Goal: Task Accomplishment & Management: Use online tool/utility

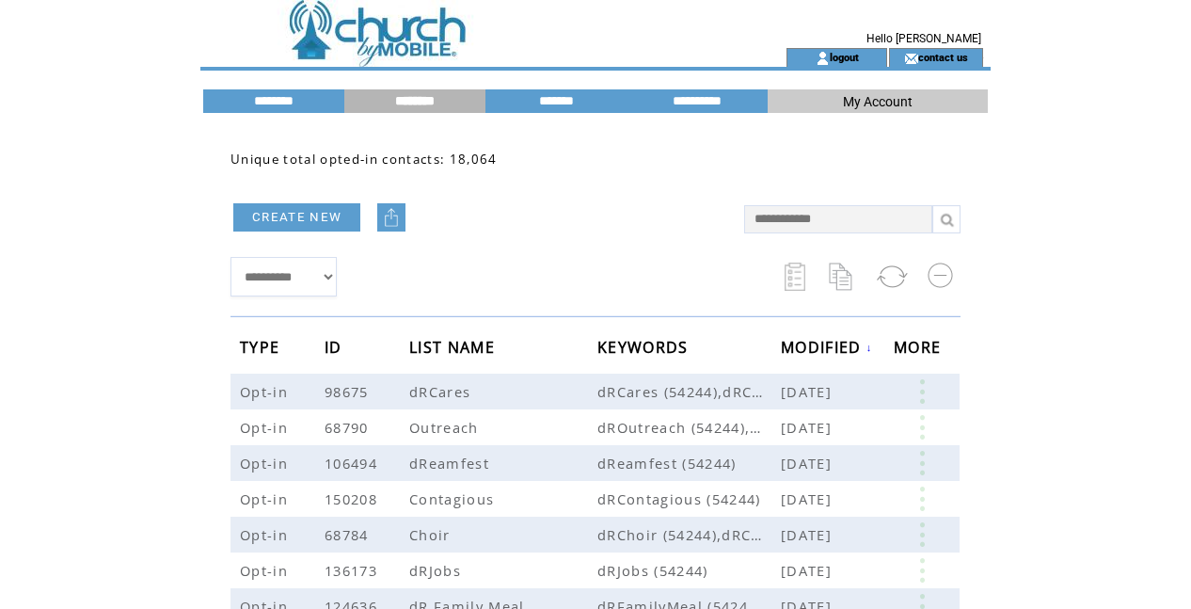
click at [384, 27] on td at bounding box center [460, 24] width 517 height 48
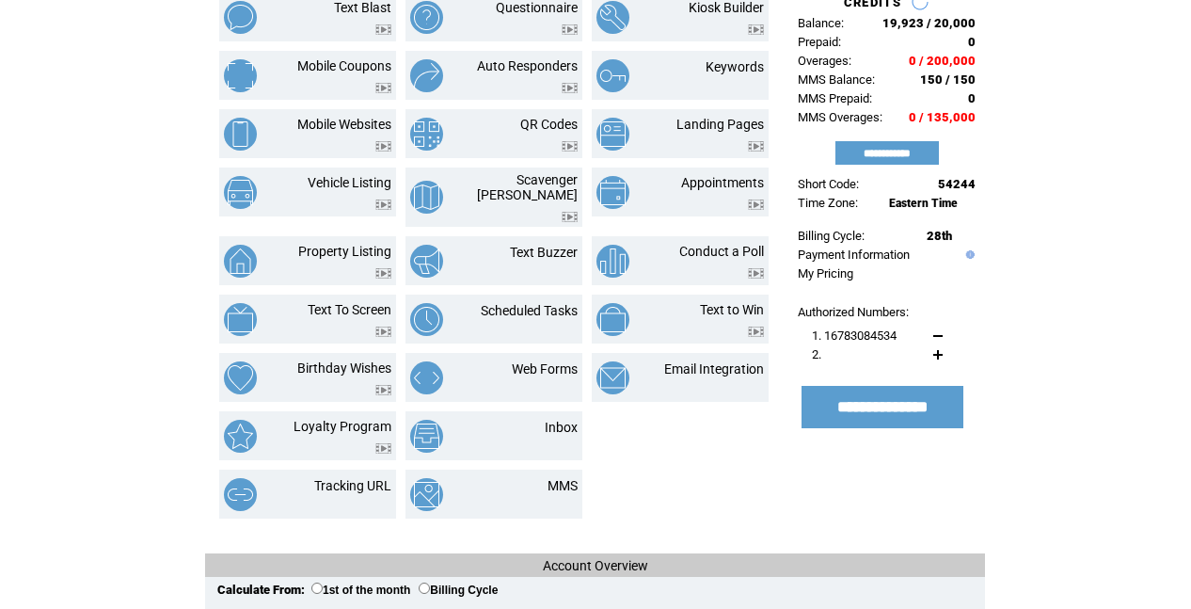
scroll to position [145, 0]
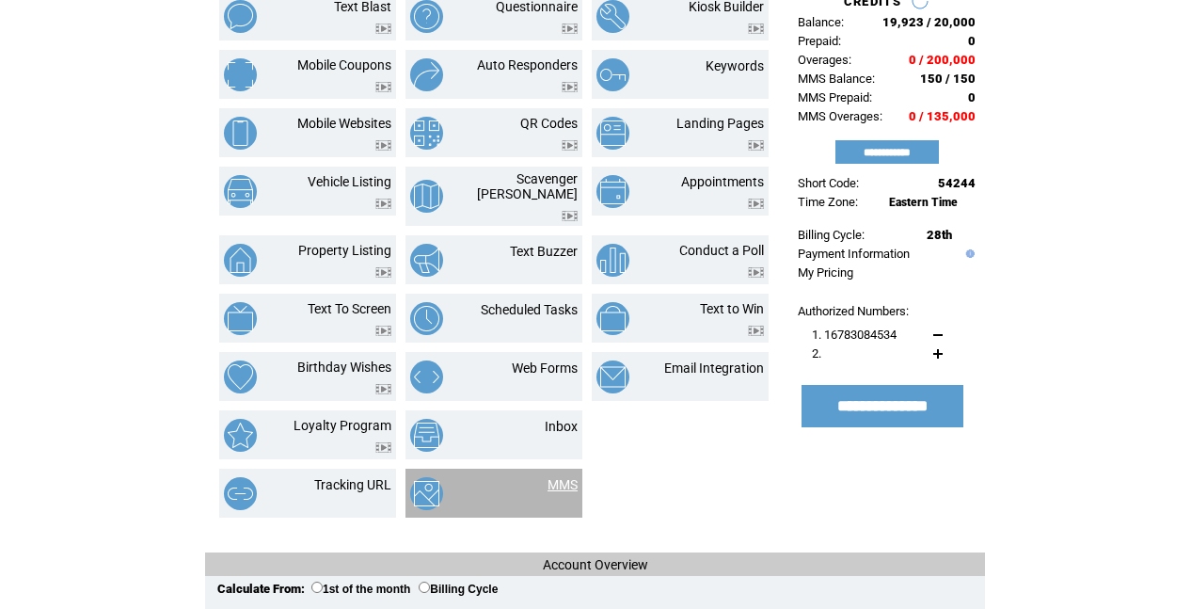
click at [565, 477] on link "MMS" at bounding box center [563, 484] width 30 height 15
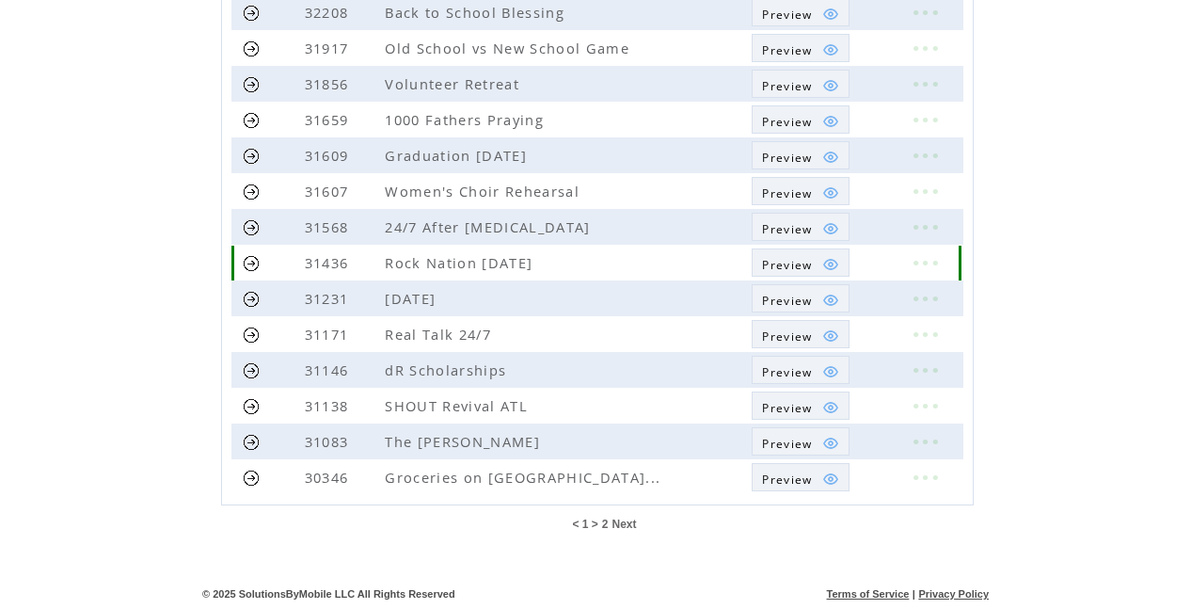
scroll to position [500, 0]
click at [810, 475] on span "Preview" at bounding box center [787, 479] width 50 height 16
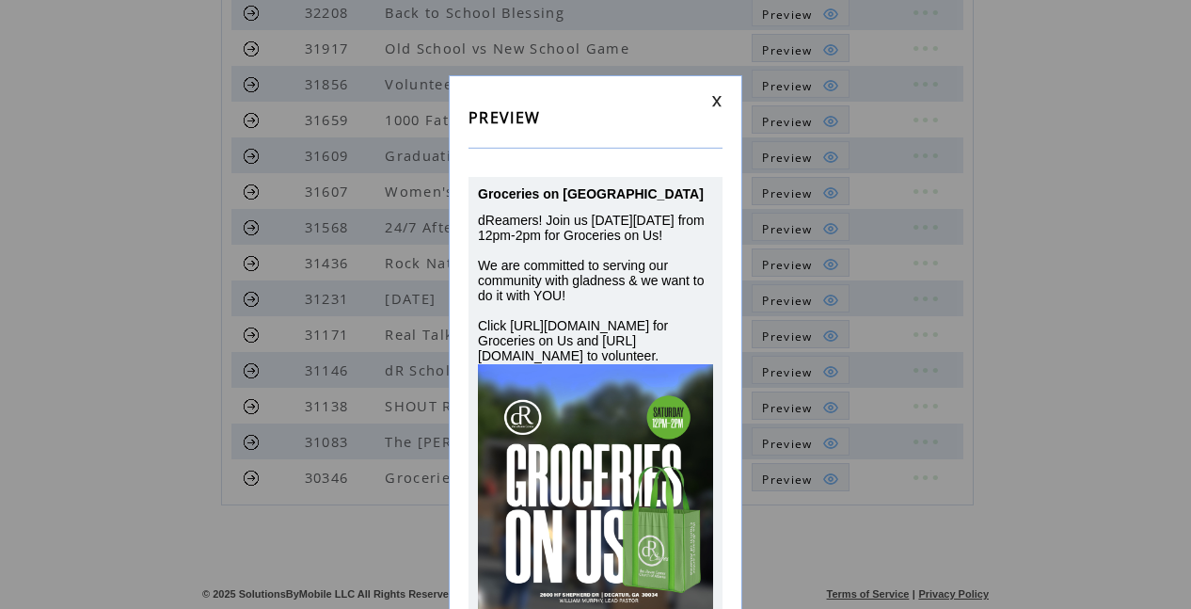
click at [719, 104] on link at bounding box center [716, 101] width 11 height 12
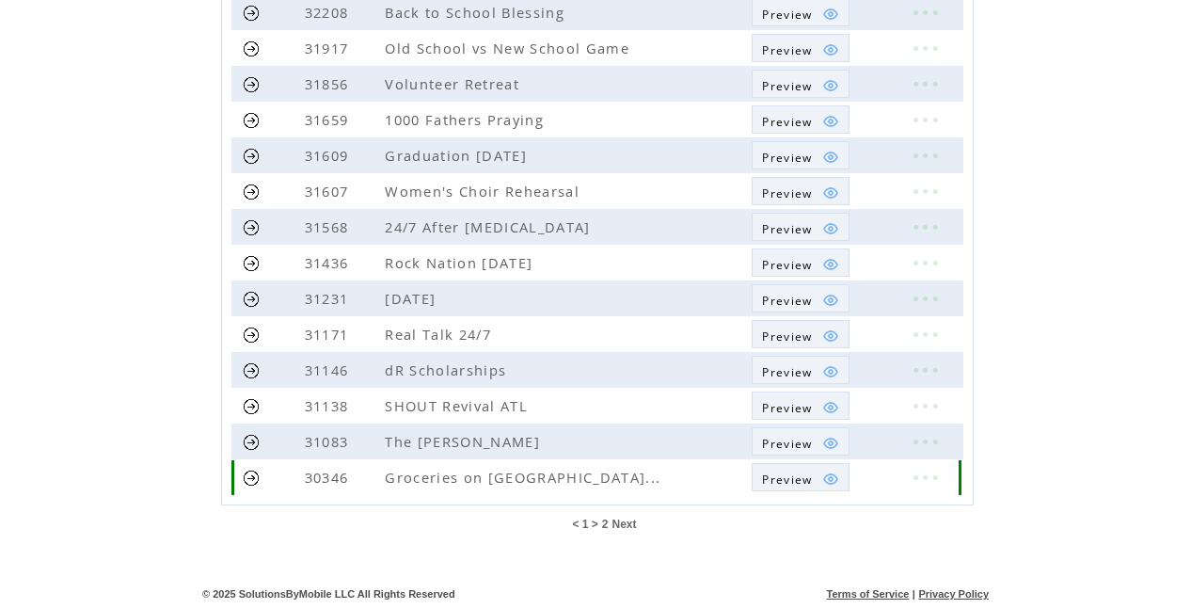
click at [910, 481] on link at bounding box center [925, 477] width 56 height 24
click at [813, 481] on link "EDIT" at bounding box center [805, 483] width 31 height 17
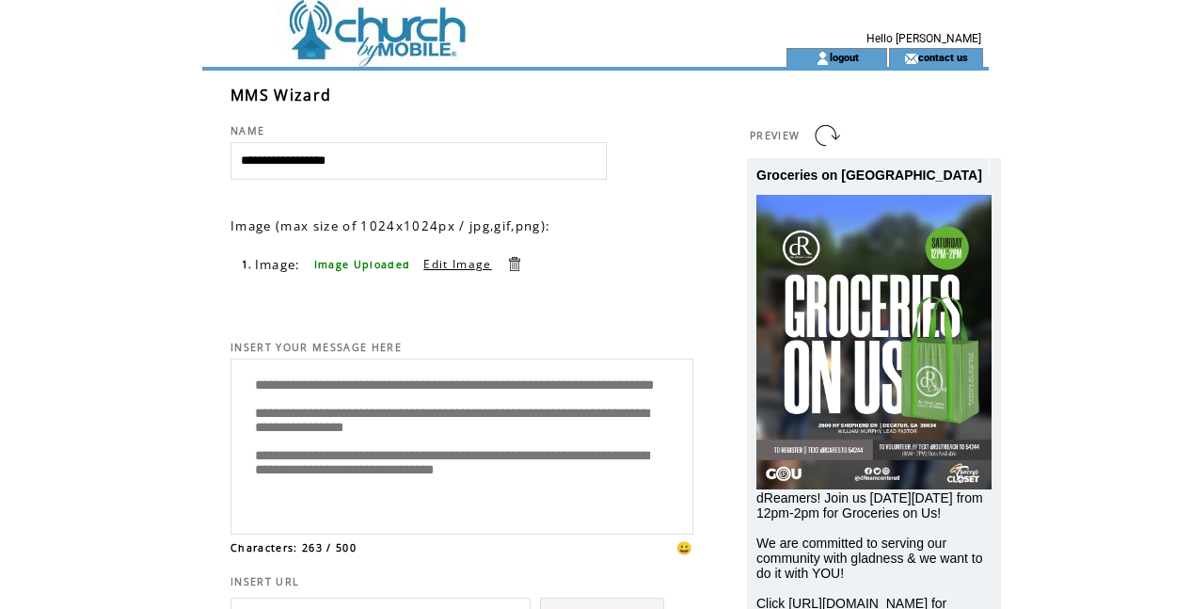
scroll to position [71, 0]
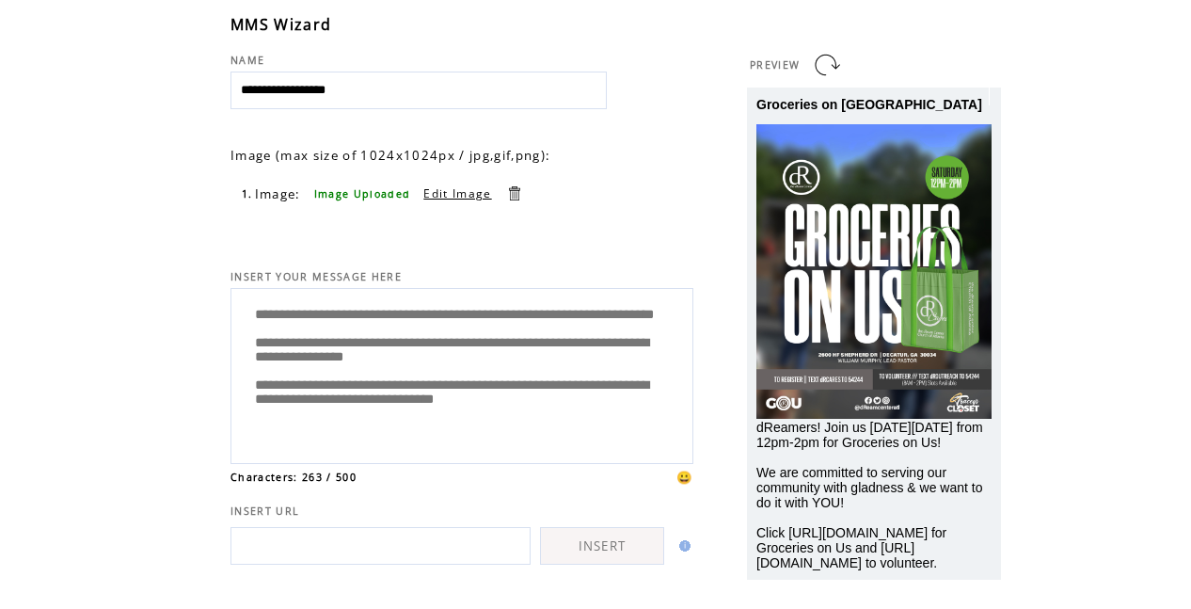
drag, startPoint x: 538, startPoint y: 318, endPoint x: 495, endPoint y: 319, distance: 43.3
click at [495, 319] on textarea "**********" at bounding box center [462, 374] width 442 height 160
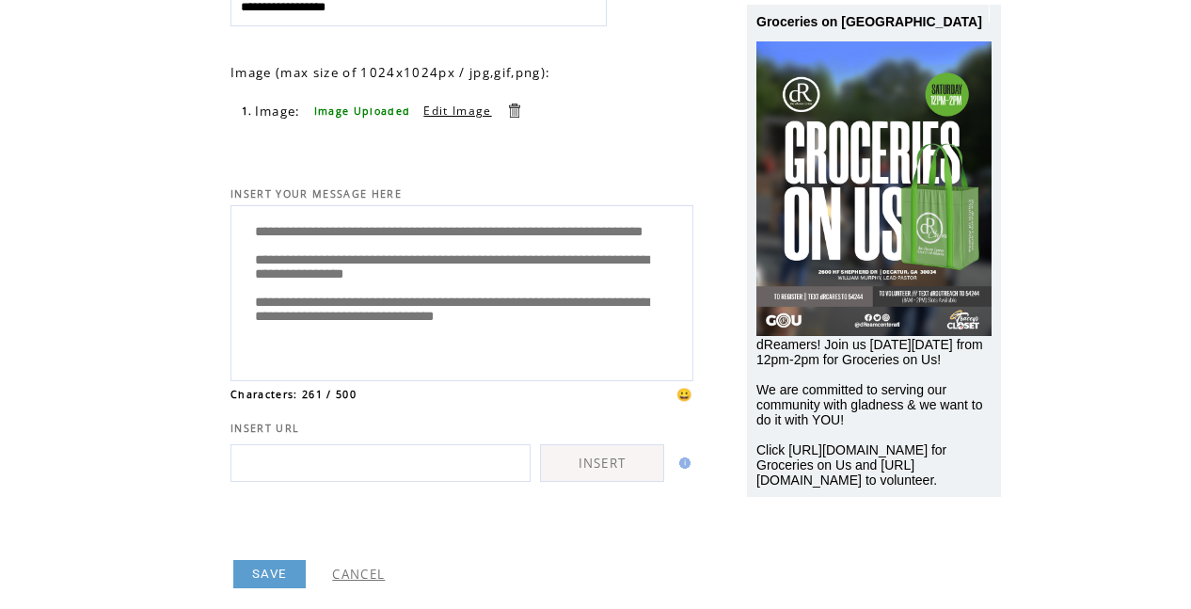
scroll to position [166, 0]
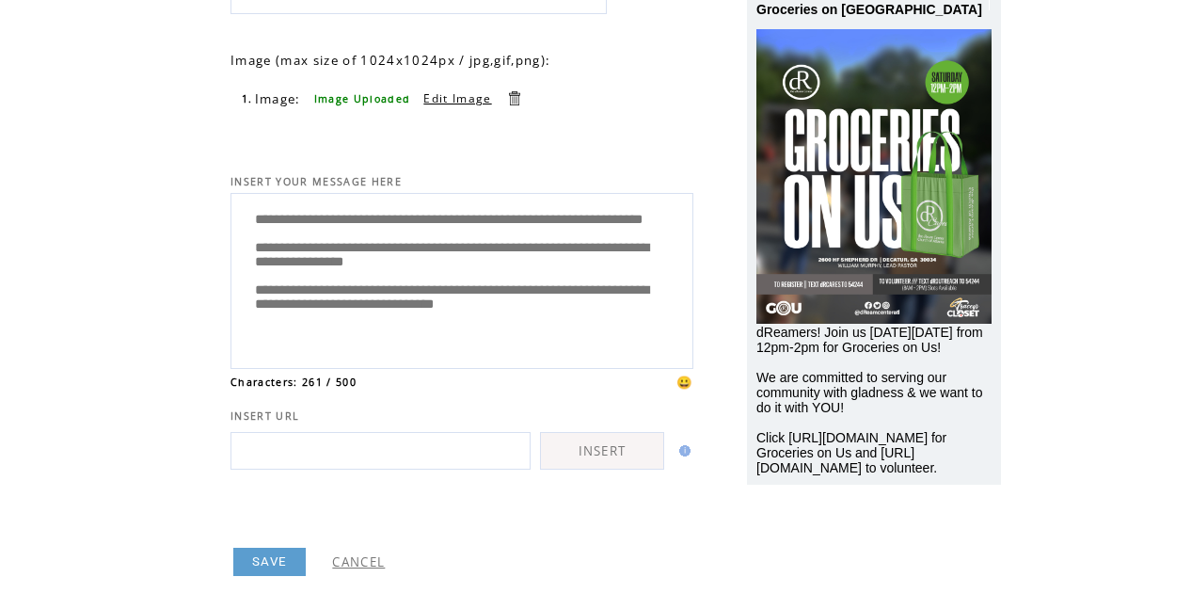
drag, startPoint x: 512, startPoint y: 317, endPoint x: 296, endPoint y: 321, distance: 215.5
click at [296, 321] on textarea "**********" at bounding box center [462, 279] width 442 height 160
paste textarea
drag, startPoint x: 540, startPoint y: 337, endPoint x: 310, endPoint y: 339, distance: 229.6
click at [310, 339] on textarea "**********" at bounding box center [462, 279] width 442 height 160
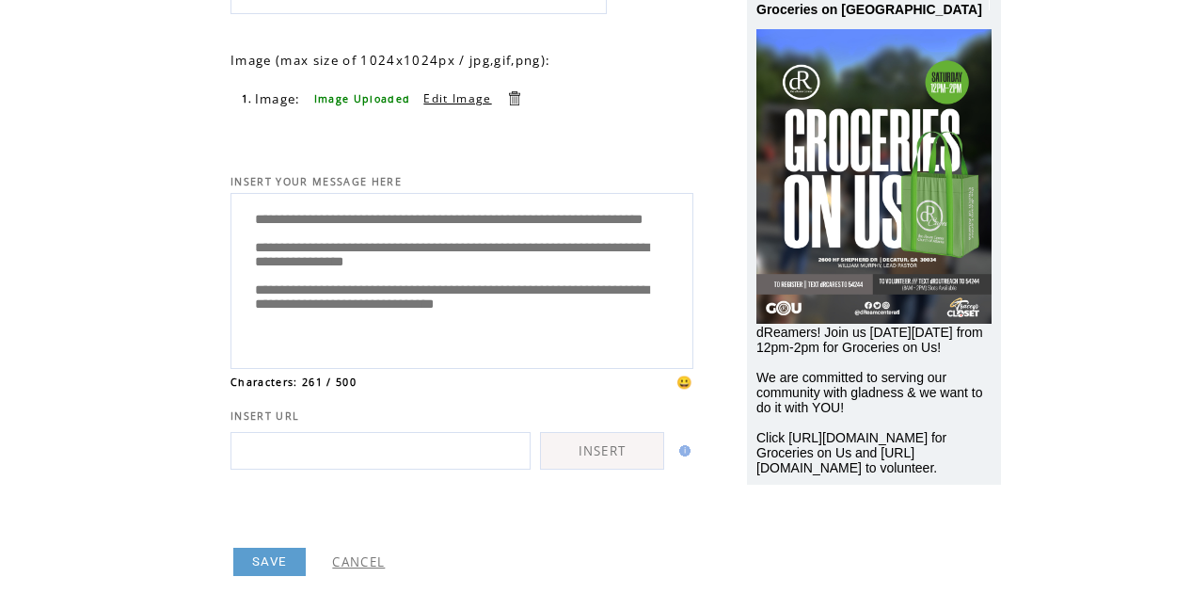
paste textarea
type textarea "**********"
click at [250, 564] on link "SAVE" at bounding box center [269, 562] width 72 height 28
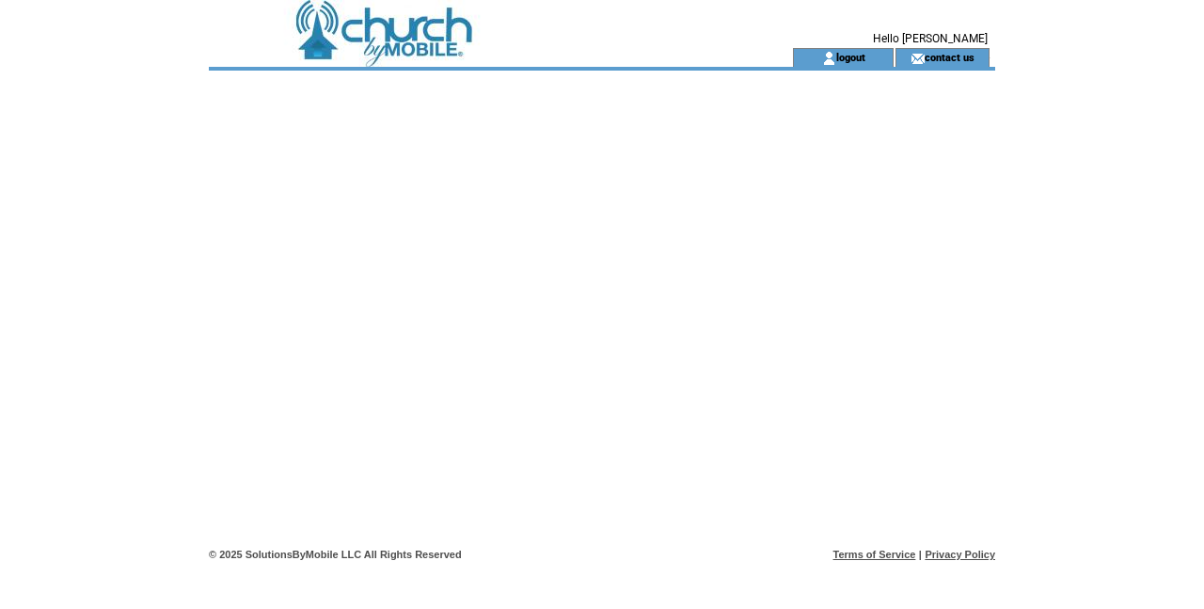
click at [435, 36] on td at bounding box center [467, 24] width 517 height 48
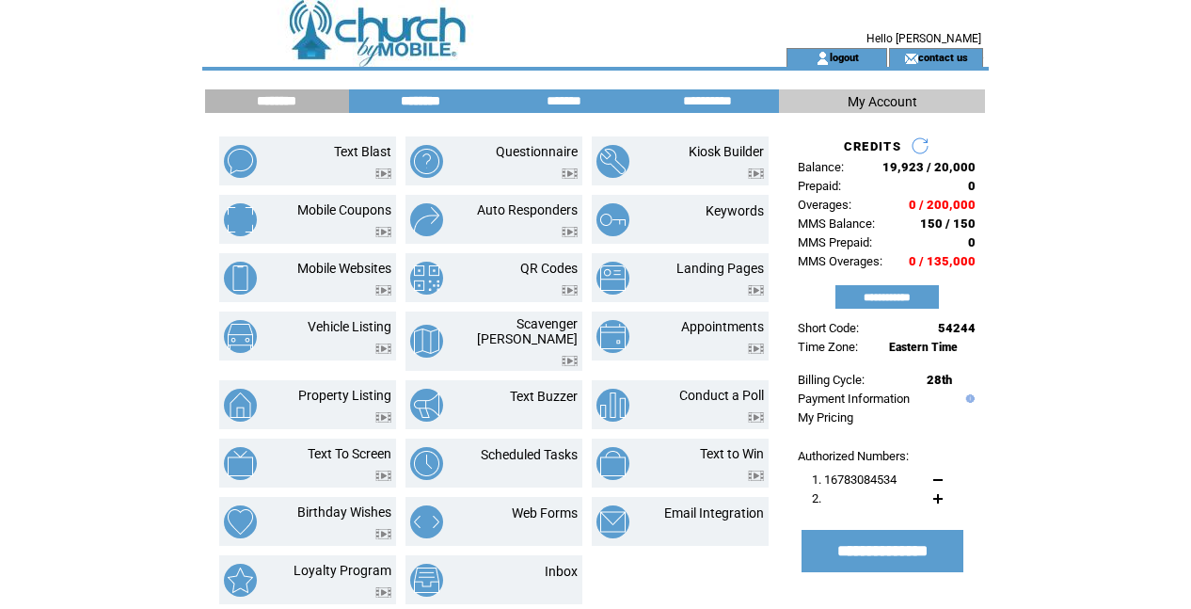
click at [419, 95] on input "********" at bounding box center [420, 101] width 141 height 16
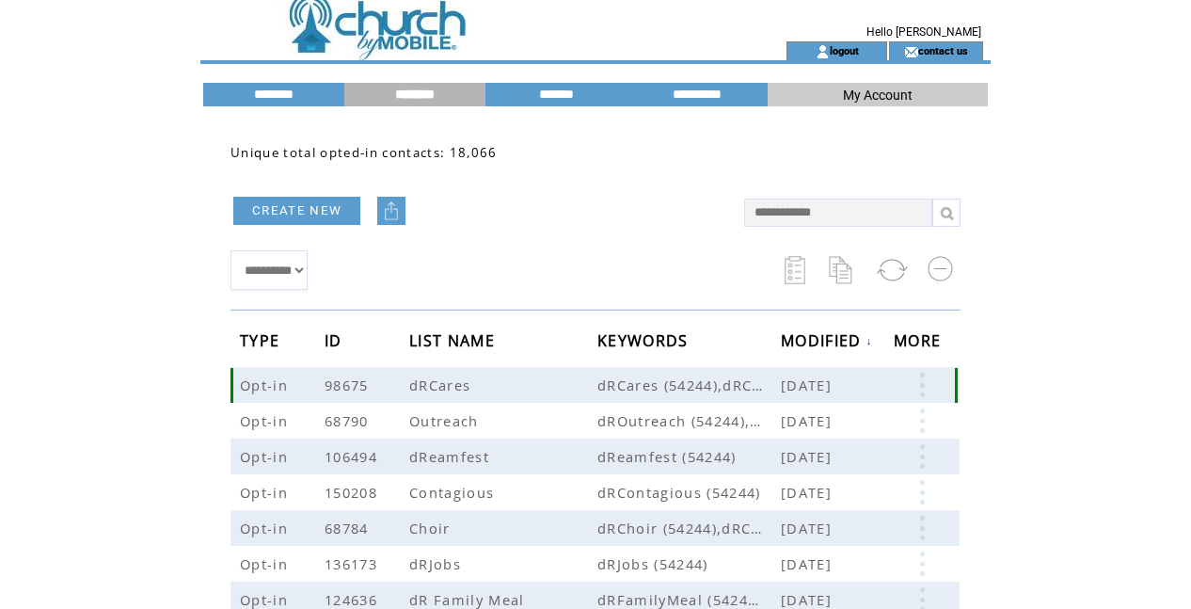
scroll to position [7, 1]
click at [922, 385] on link at bounding box center [922, 385] width 56 height 24
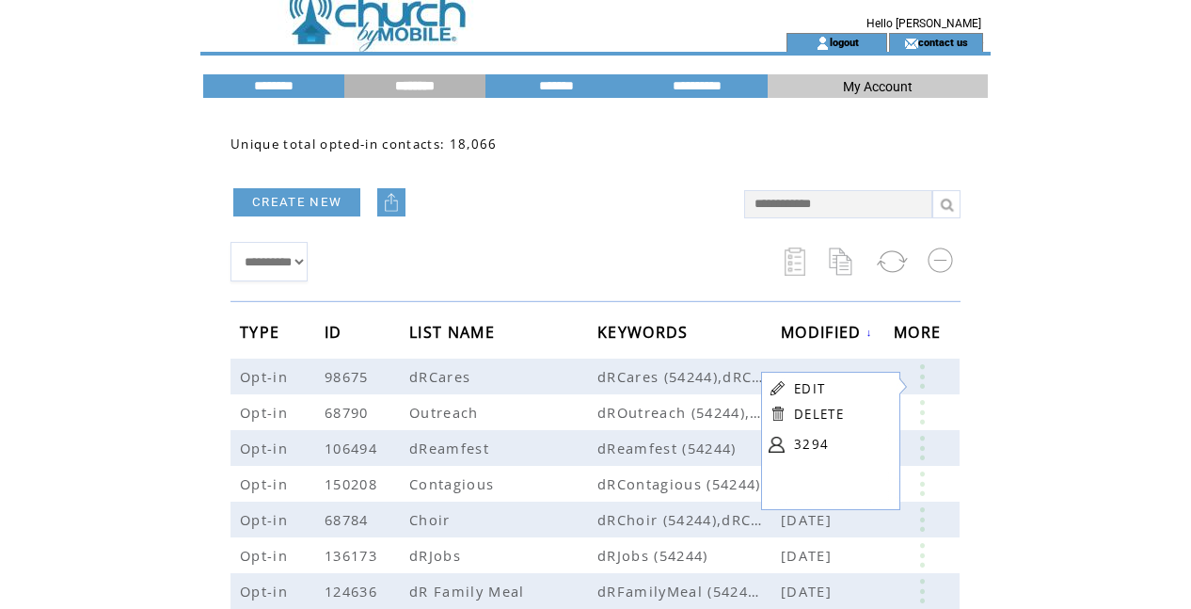
scroll to position [13, 1]
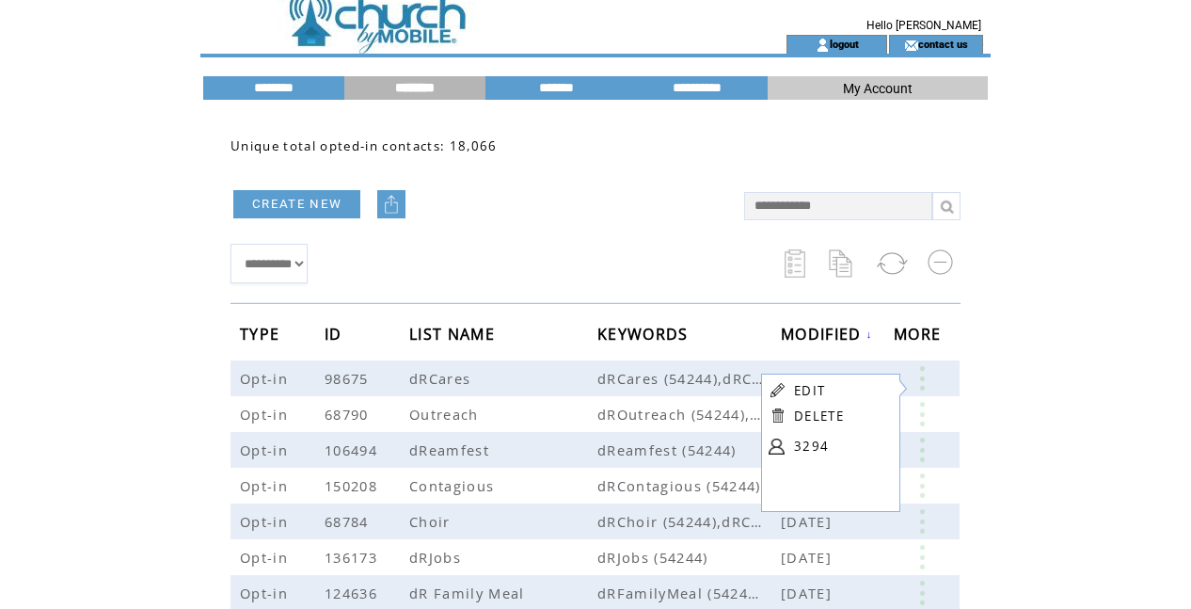
click at [812, 387] on link "EDIT" at bounding box center [809, 390] width 31 height 17
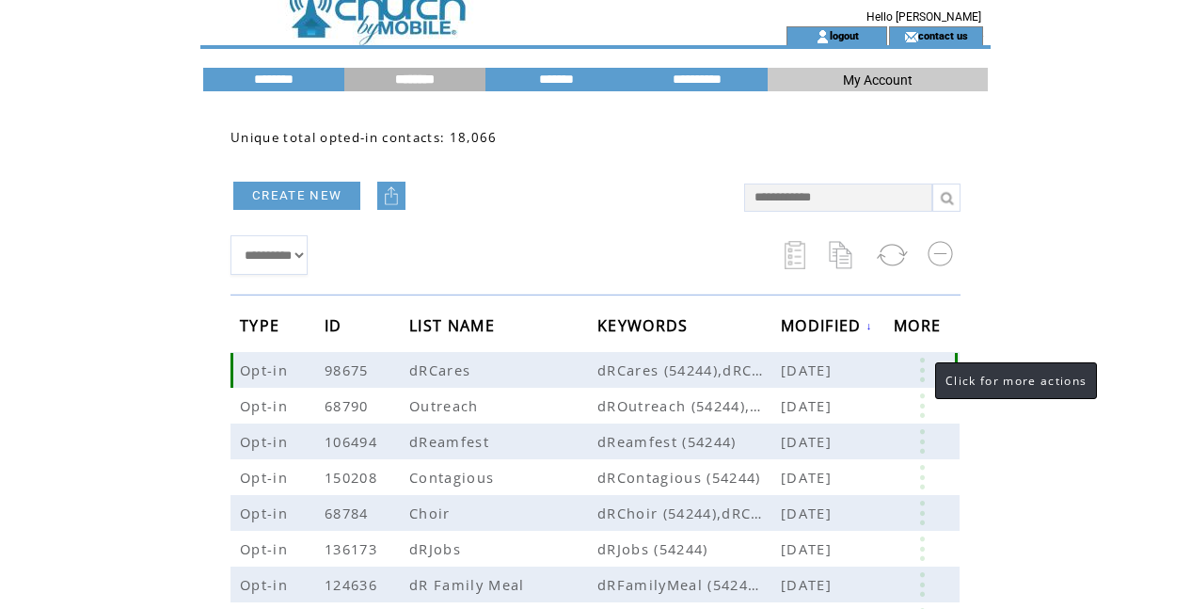
click at [919, 368] on link at bounding box center [922, 370] width 56 height 24
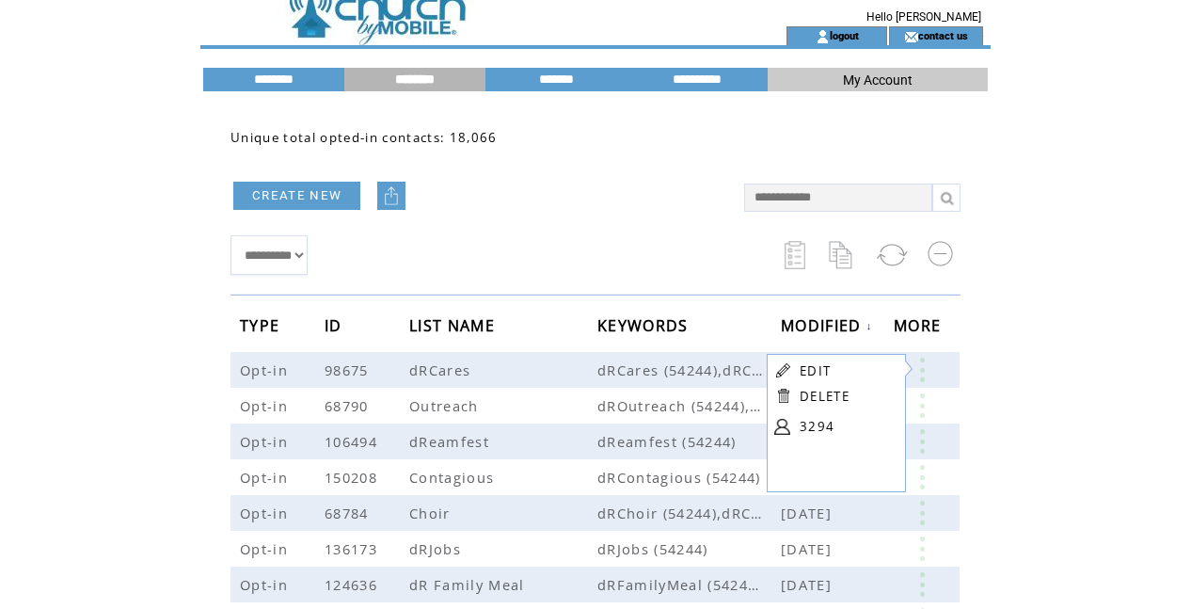
click at [825, 371] on link "EDIT" at bounding box center [815, 370] width 31 height 17
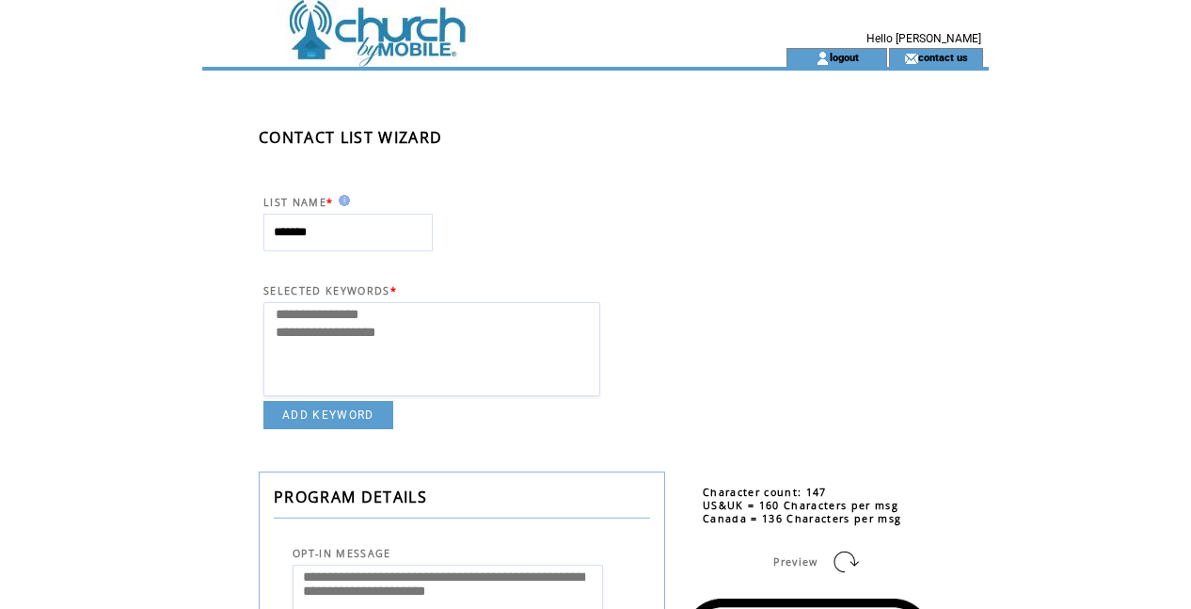
select select
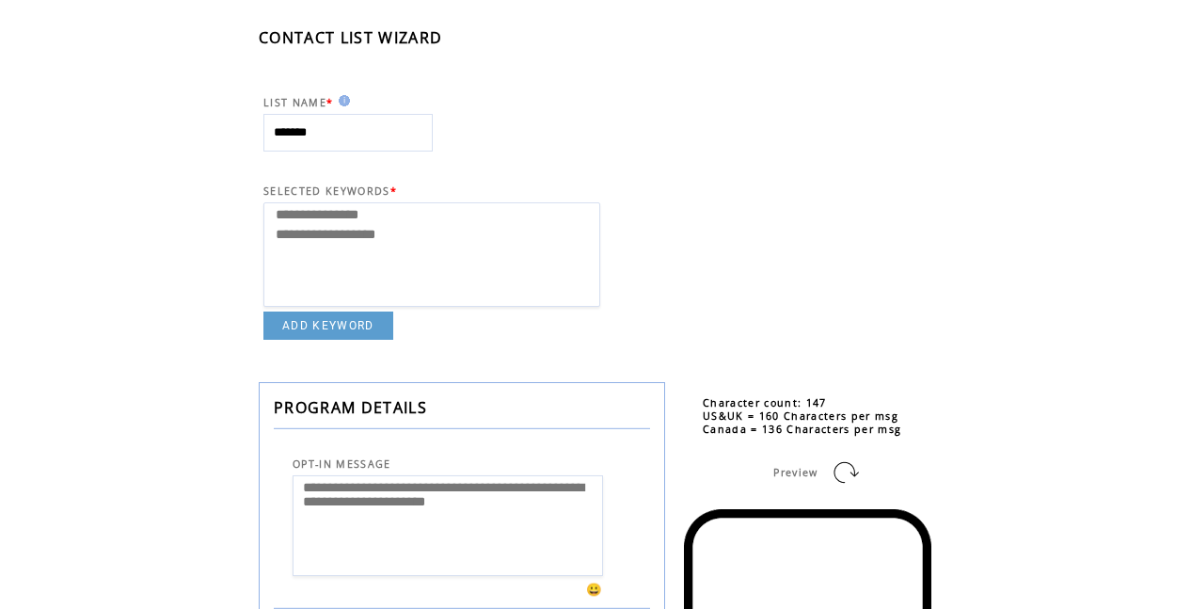
scroll to position [110, 0]
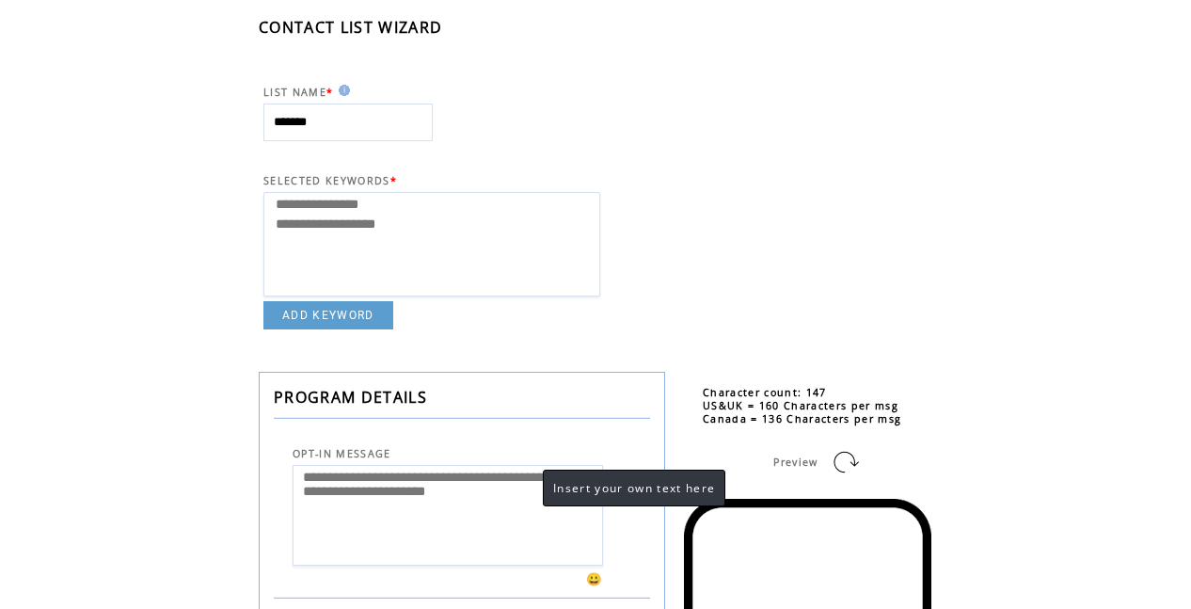
drag, startPoint x: 524, startPoint y: 495, endPoint x: 298, endPoint y: 502, distance: 225.9
click at [298, 502] on textarea "**********" at bounding box center [448, 515] width 310 height 101
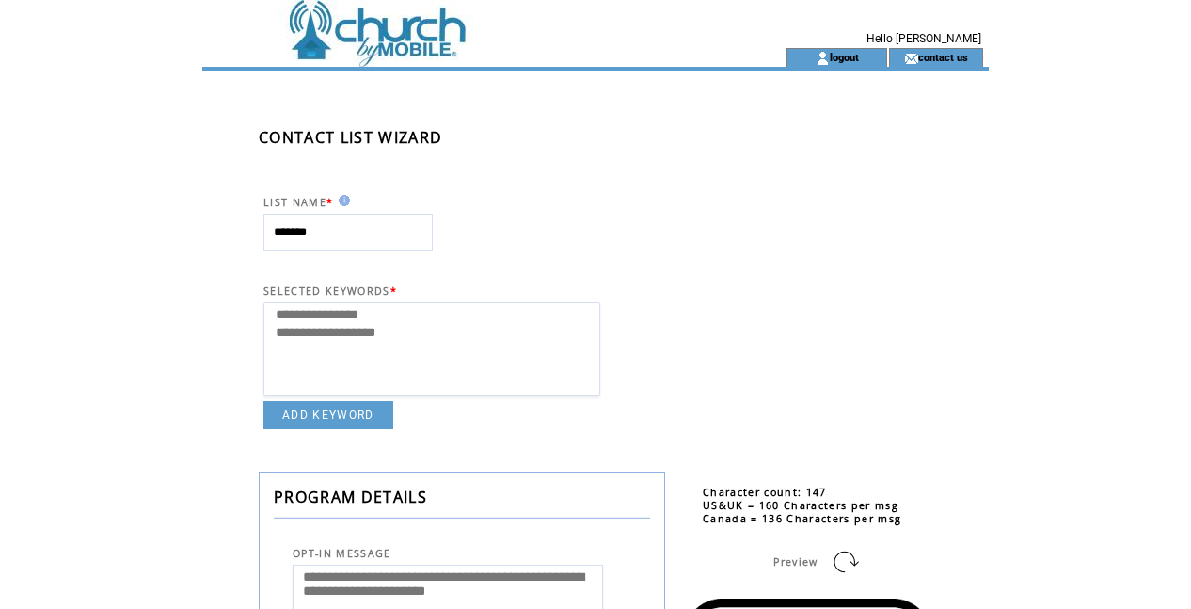
select select
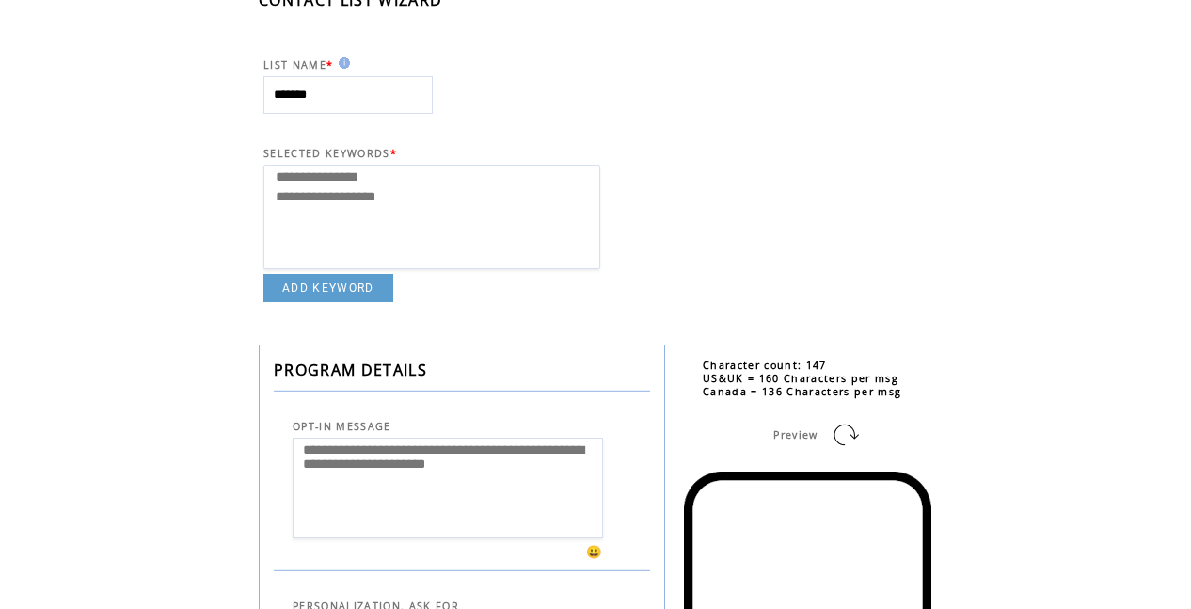
scroll to position [145, 0]
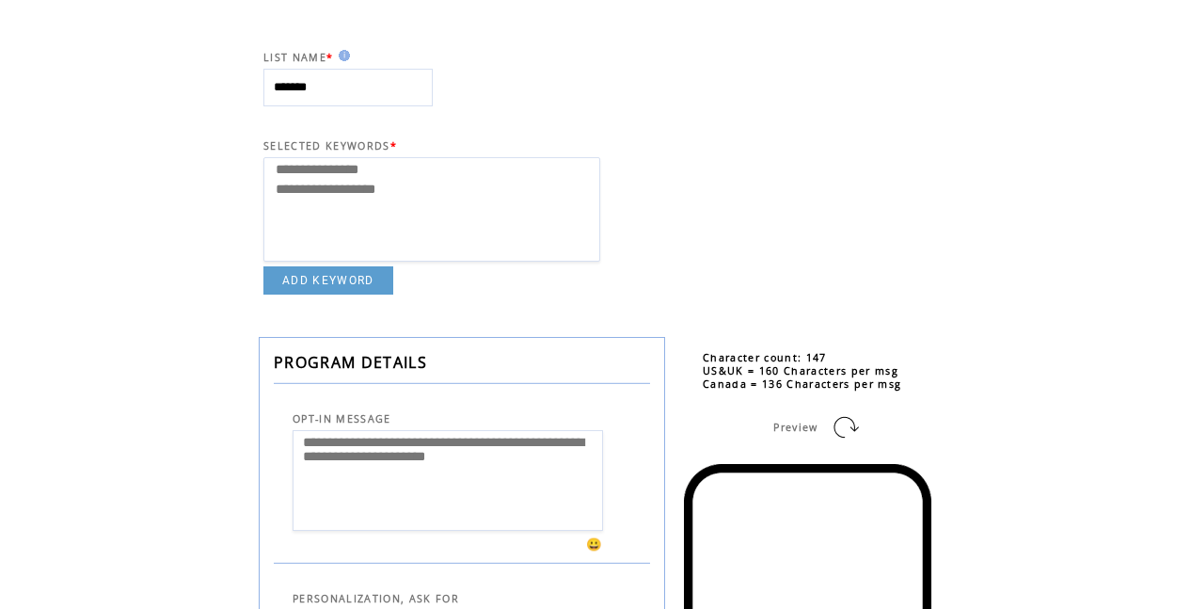
drag, startPoint x: 525, startPoint y: 467, endPoint x: 288, endPoint y: 461, distance: 237.2
click at [285, 462] on td "**********" at bounding box center [462, 477] width 376 height 105
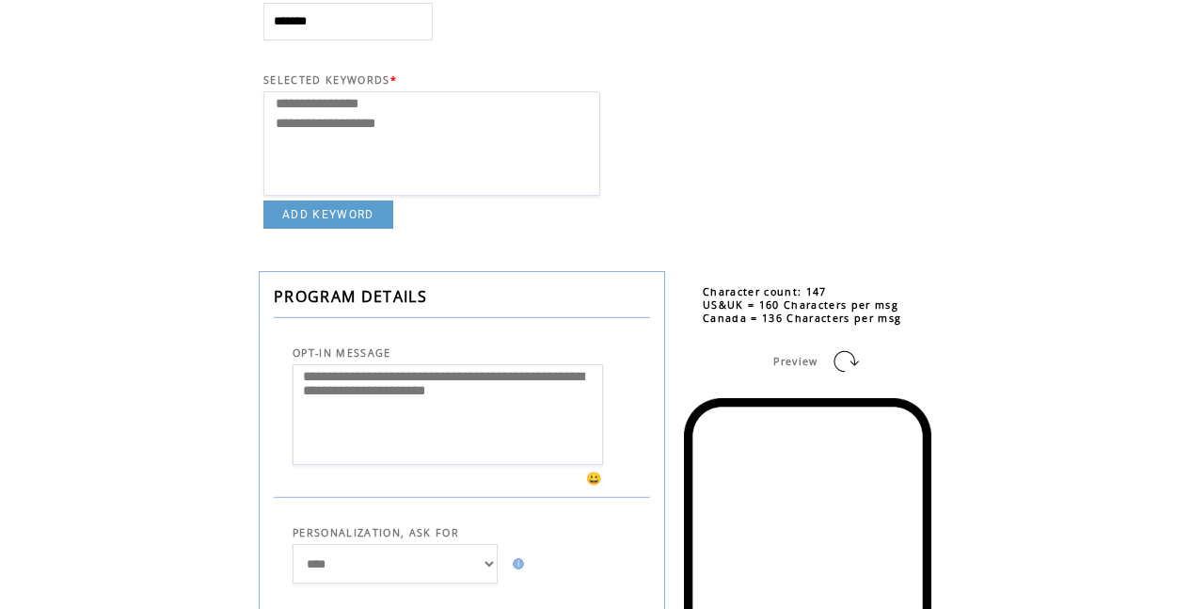
scroll to position [214, 0]
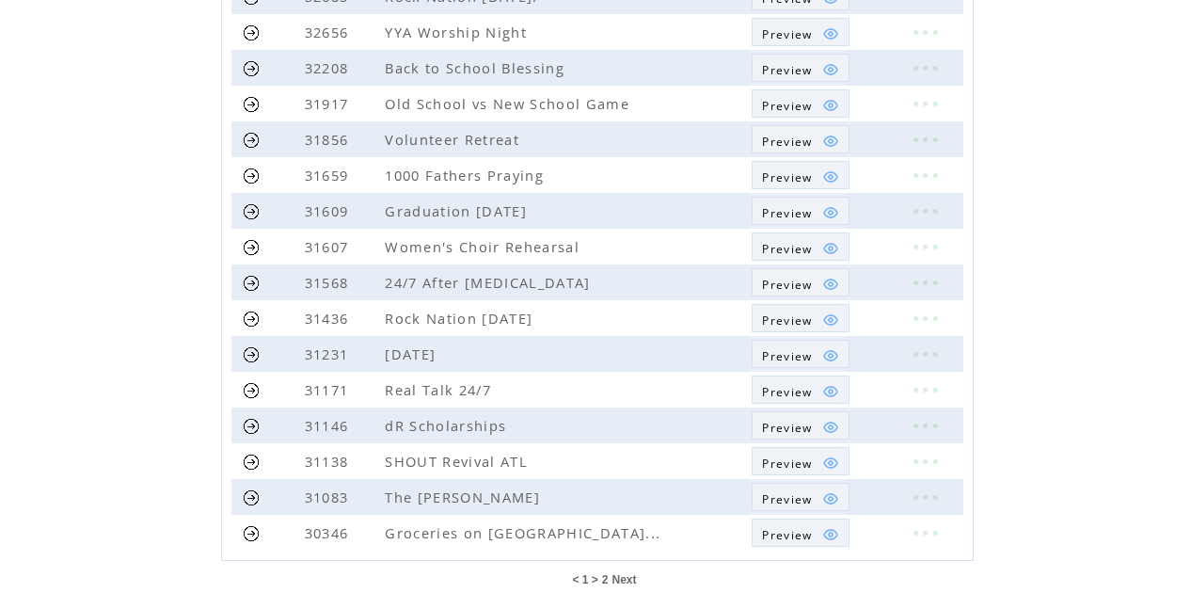
scroll to position [446, 0]
click at [248, 533] on link at bounding box center [252, 531] width 18 height 18
click at [912, 530] on link at bounding box center [925, 530] width 56 height 24
click at [902, 576] on div "EDIT DELETE" at bounding box center [831, 581] width 148 height 128
click at [924, 531] on link at bounding box center [925, 530] width 56 height 24
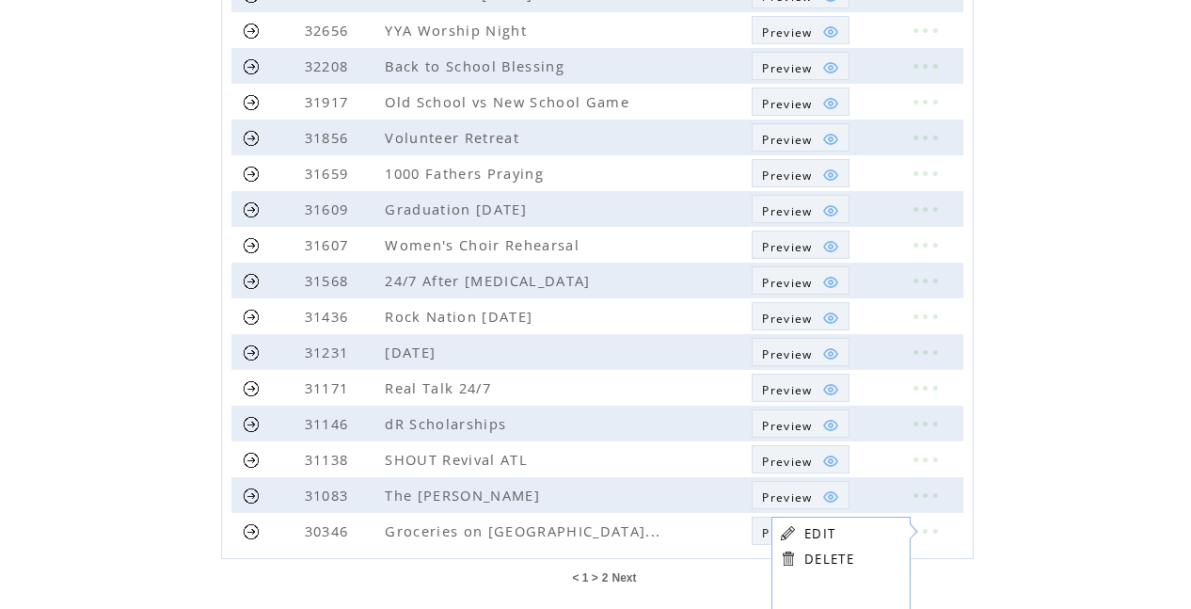
click at [816, 534] on link "EDIT" at bounding box center [819, 533] width 31 height 17
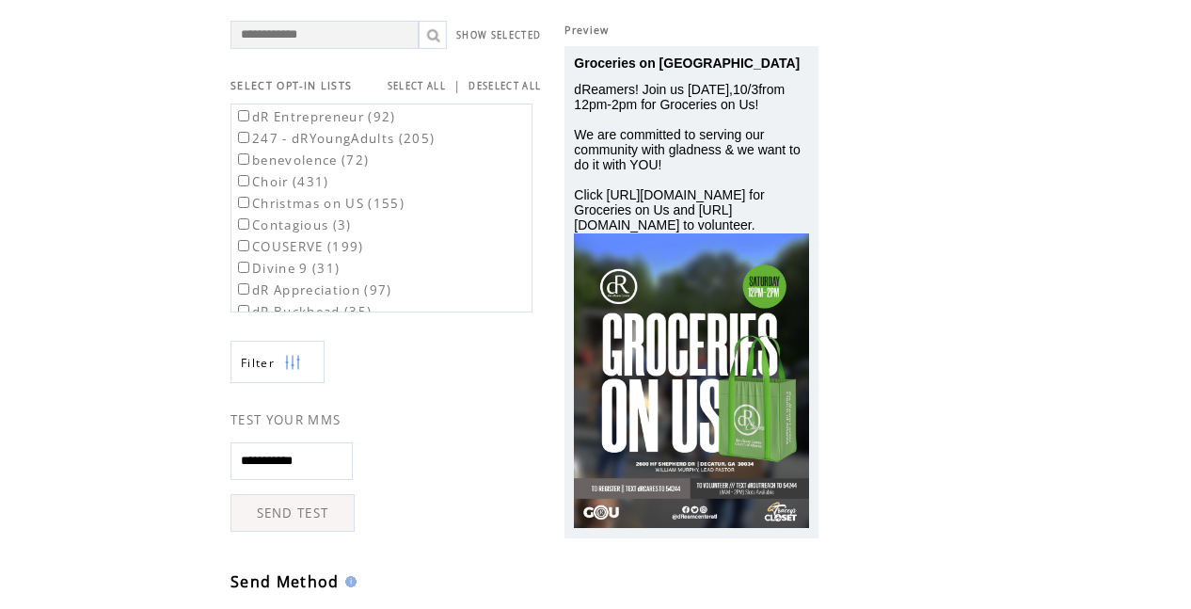
scroll to position [55, 0]
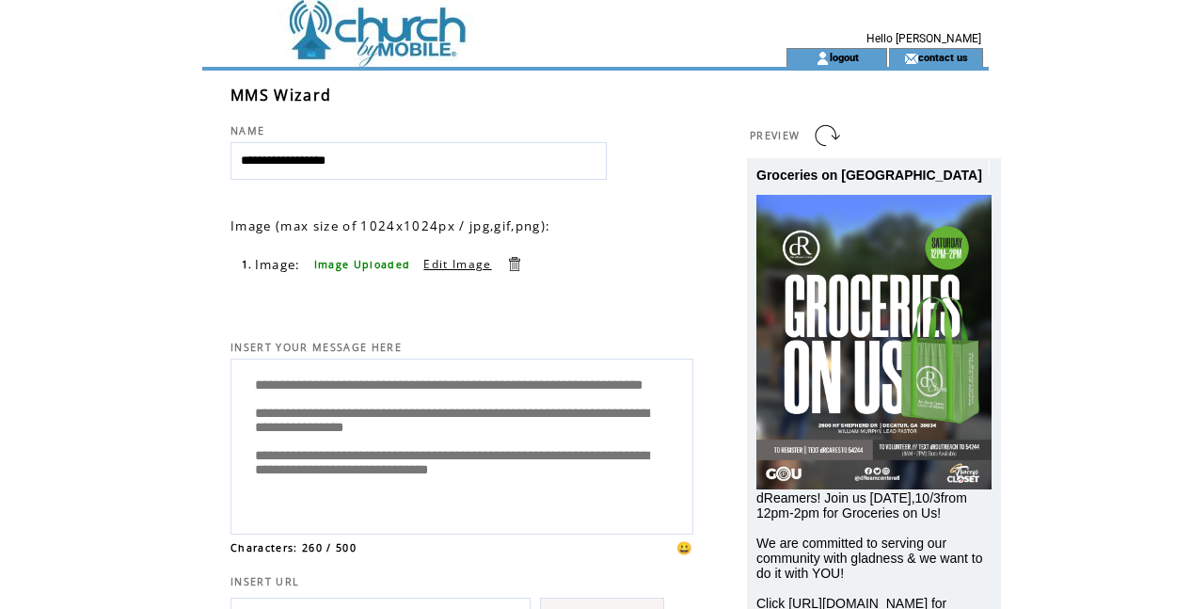
click at [533, 390] on textarea "**********" at bounding box center [462, 444] width 442 height 160
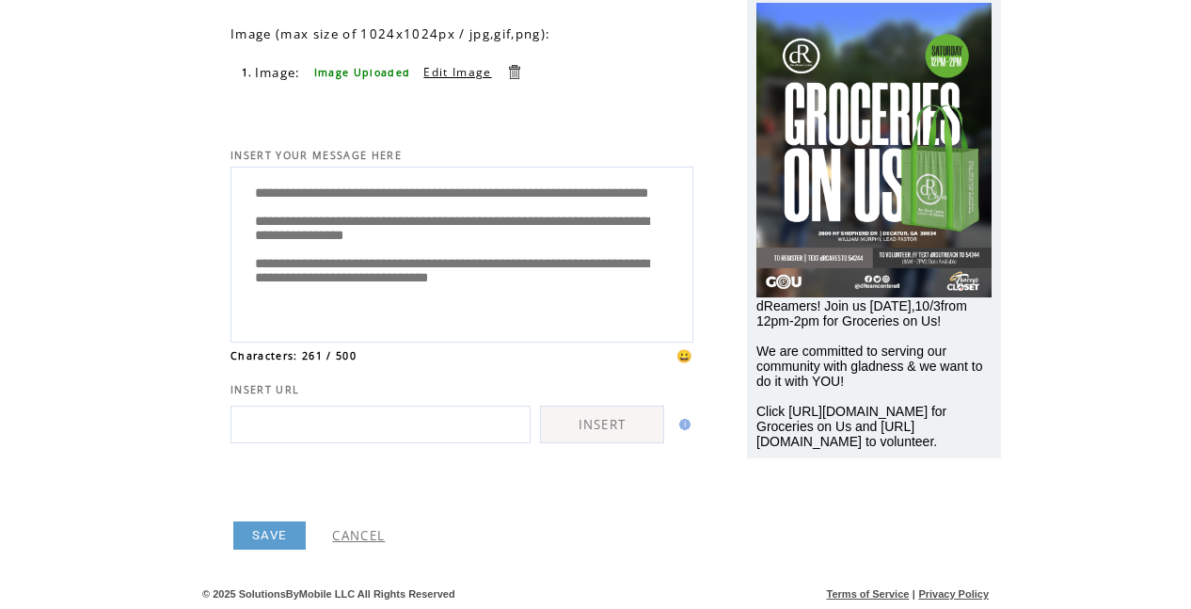
scroll to position [196, 0]
type textarea "**********"
click at [273, 536] on link "SAVE" at bounding box center [269, 535] width 72 height 28
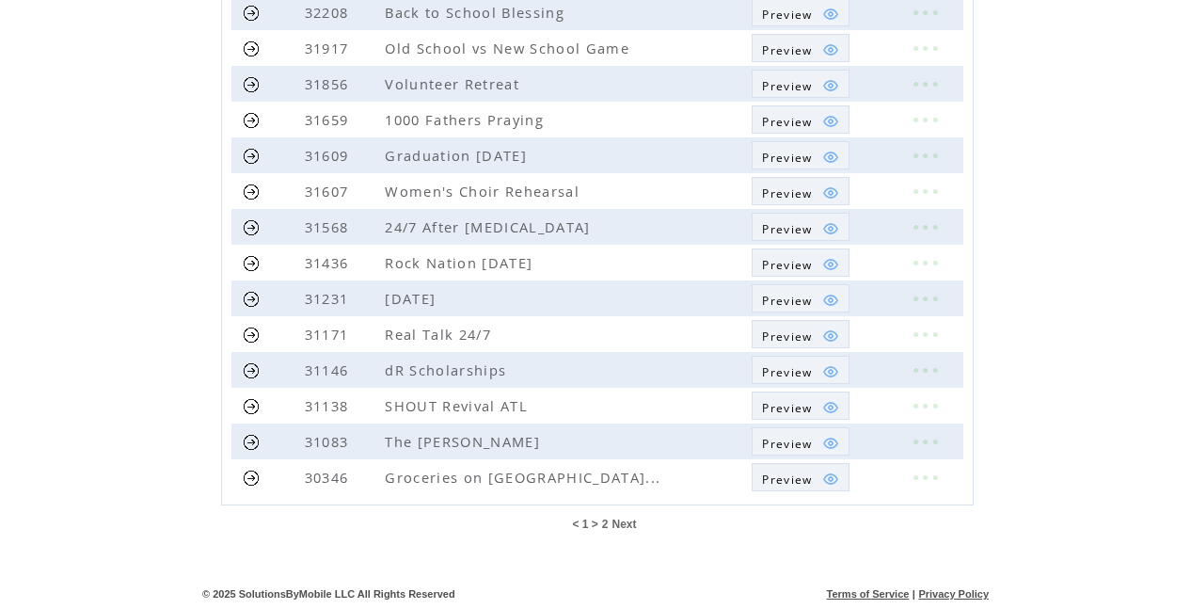
scroll to position [500, 0]
click at [253, 476] on link at bounding box center [252, 478] width 18 height 18
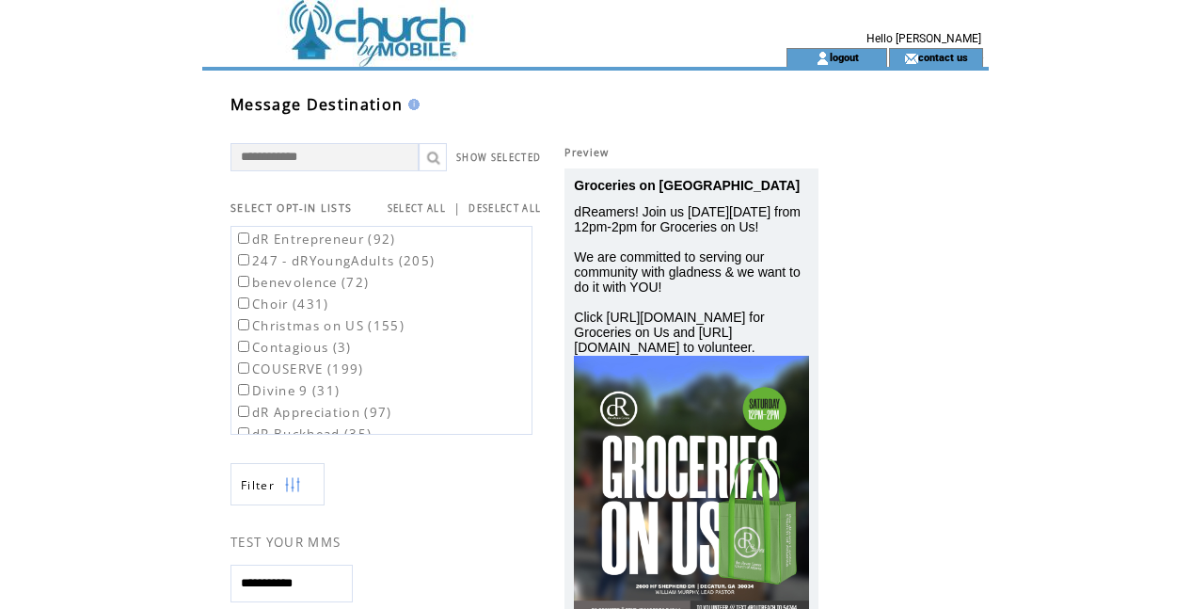
click at [46, 197] on html "**********" at bounding box center [595, 304] width 1191 height 609
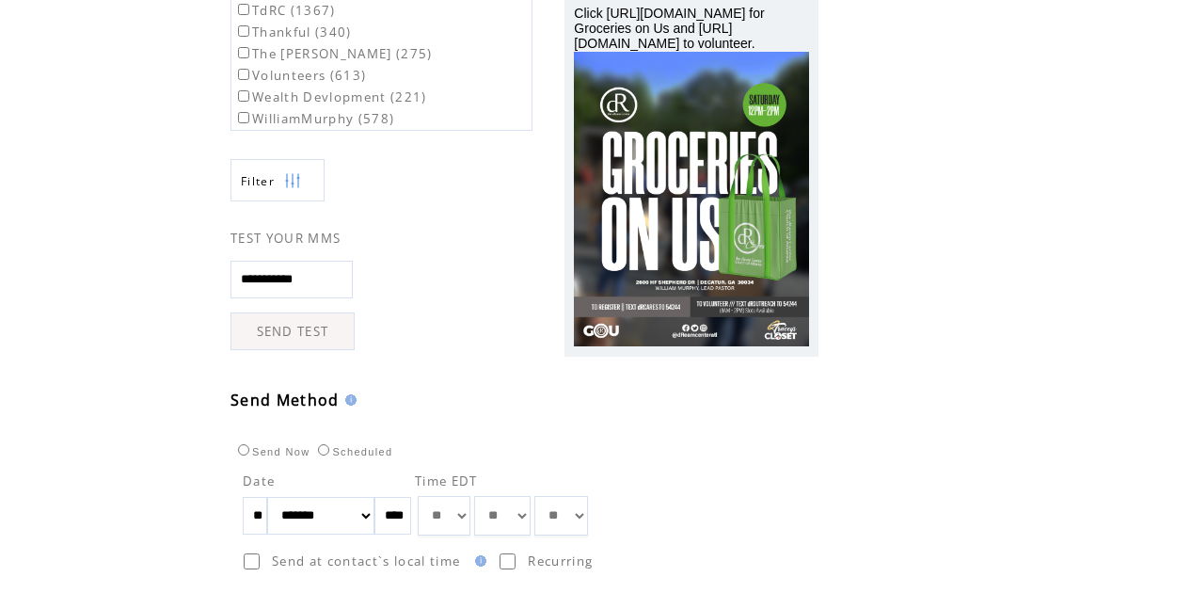
scroll to position [332, 0]
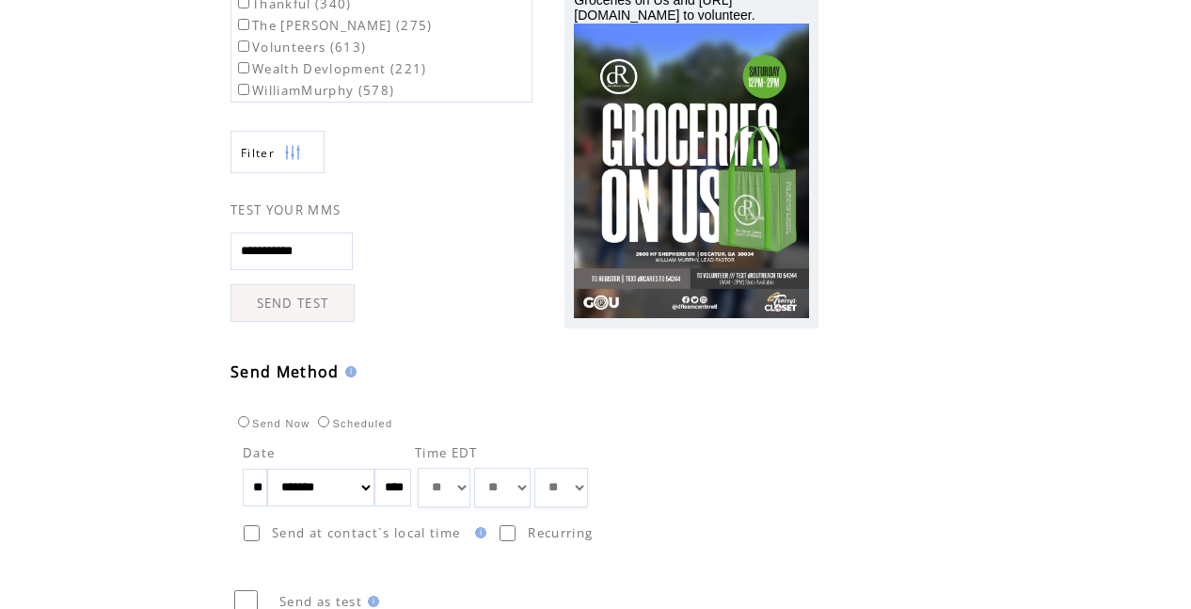
select select "**"
select select "*"
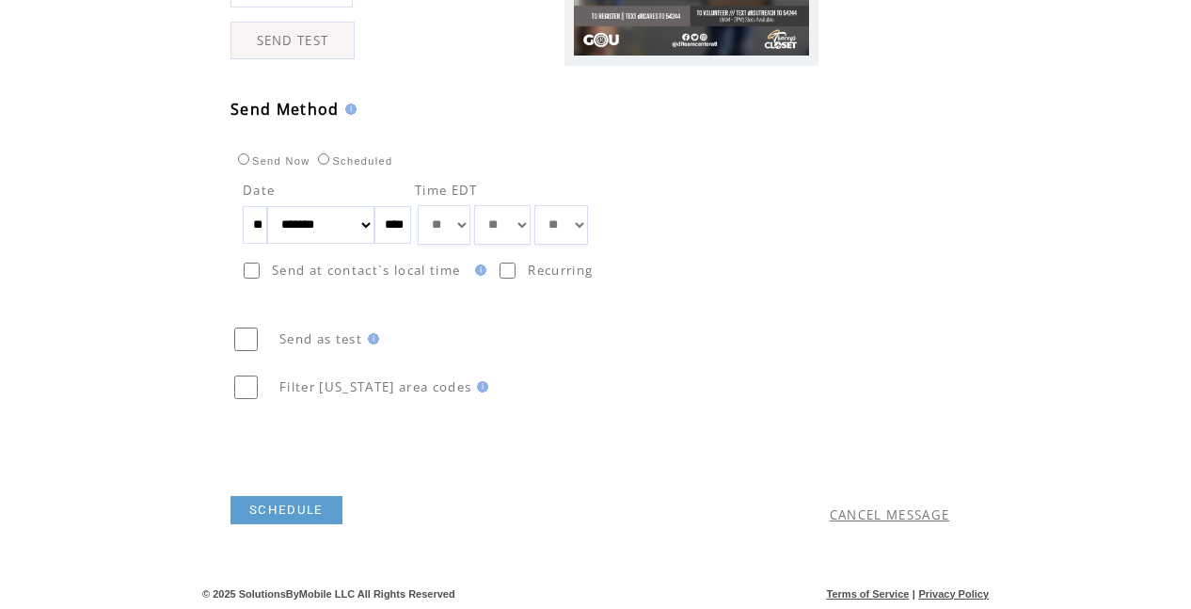
scroll to position [611, 0]
click at [258, 510] on link "SCHEDULE" at bounding box center [287, 510] width 112 height 28
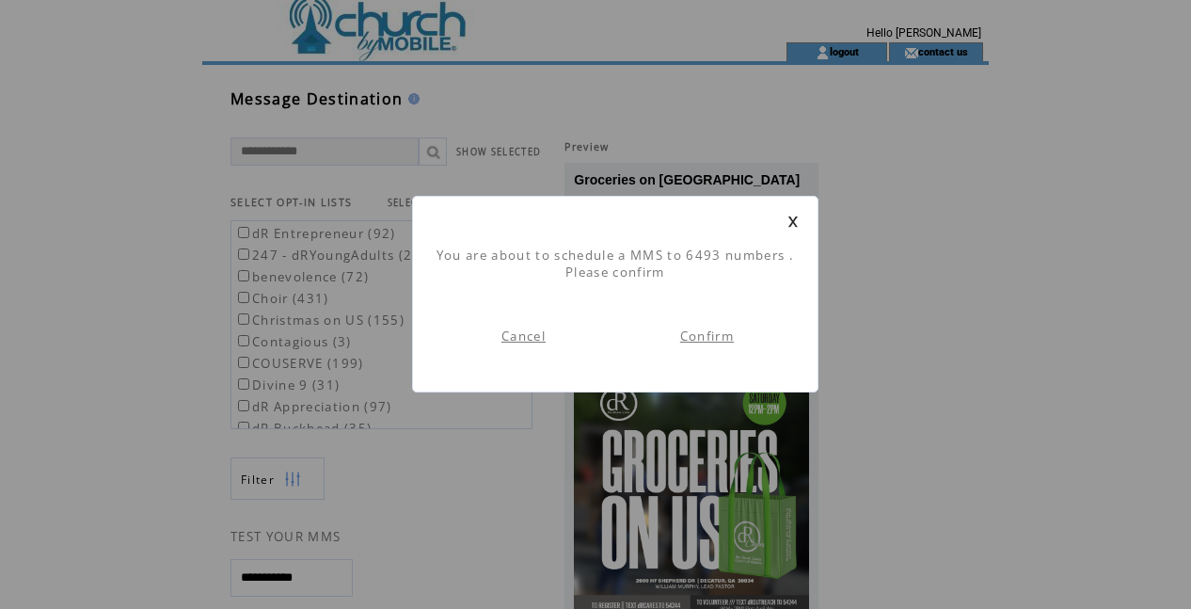
scroll to position [6, 1]
click at [701, 343] on link "Confirm" at bounding box center [707, 335] width 54 height 17
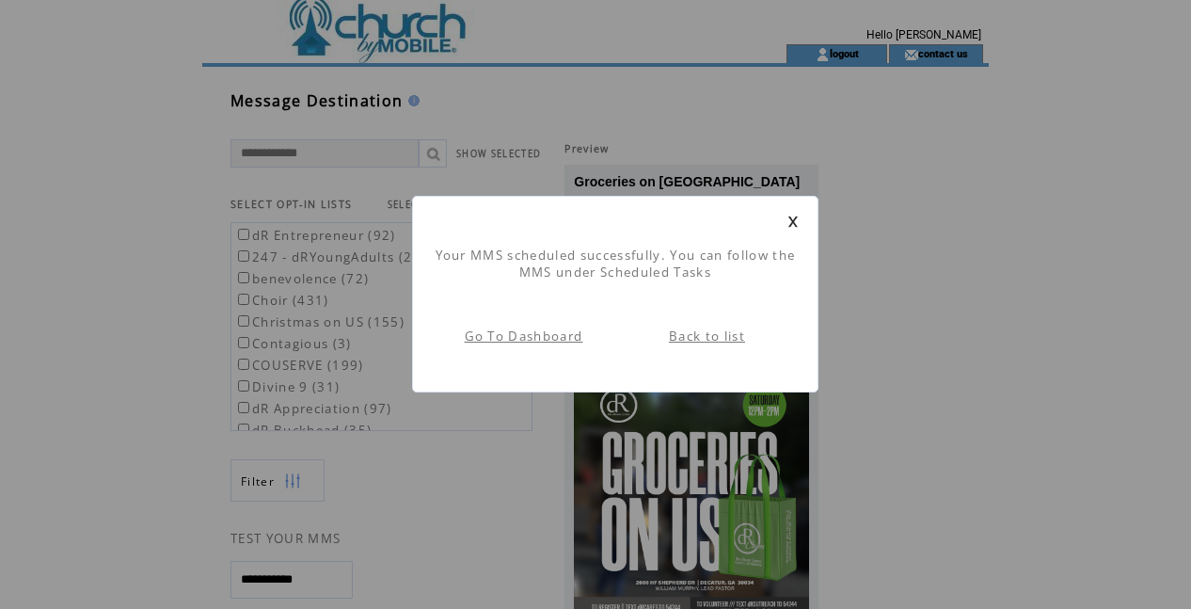
click at [792, 218] on link at bounding box center [792, 221] width 11 height 12
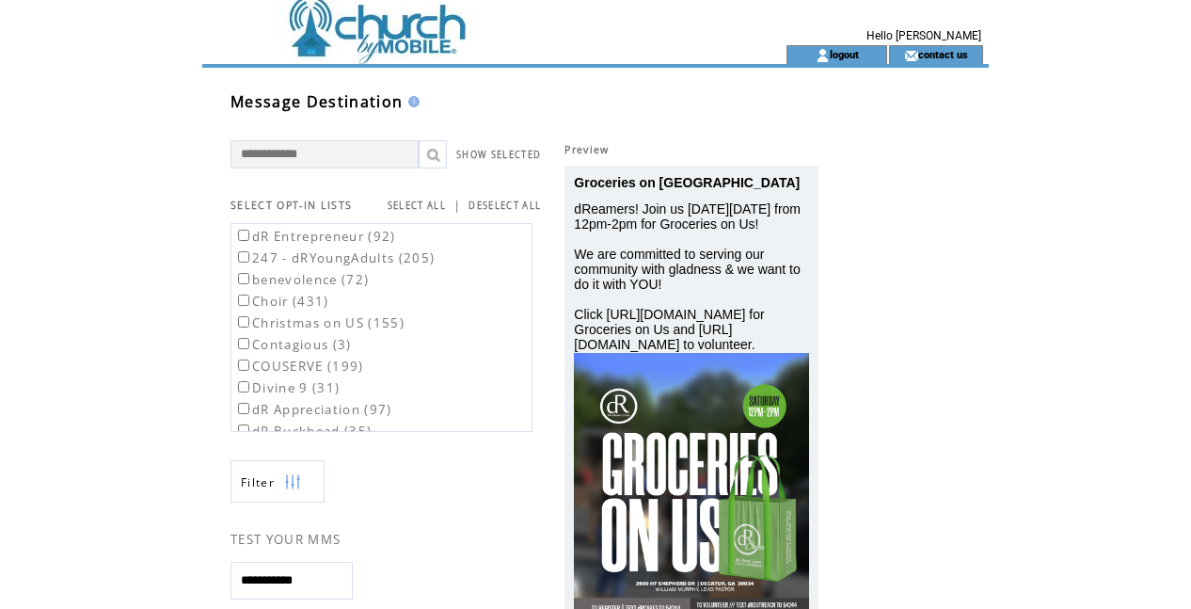
scroll to position [4, 0]
click at [428, 49] on td at bounding box center [460, 53] width 517 height 19
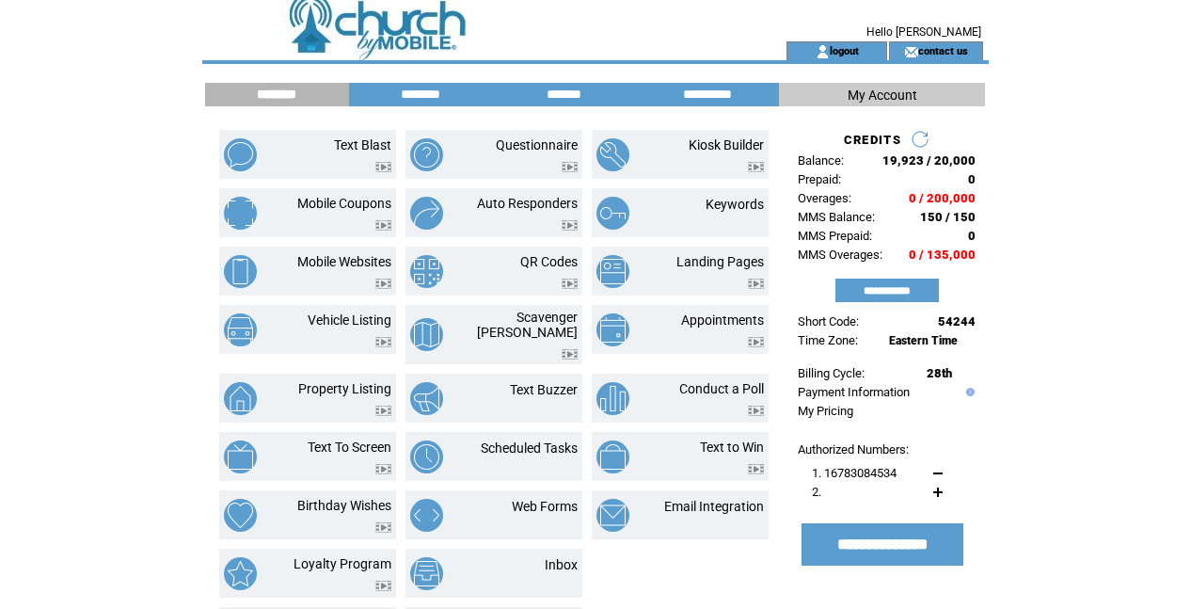
scroll to position [9, 0]
